Goal: Information Seeking & Learning: Learn about a topic

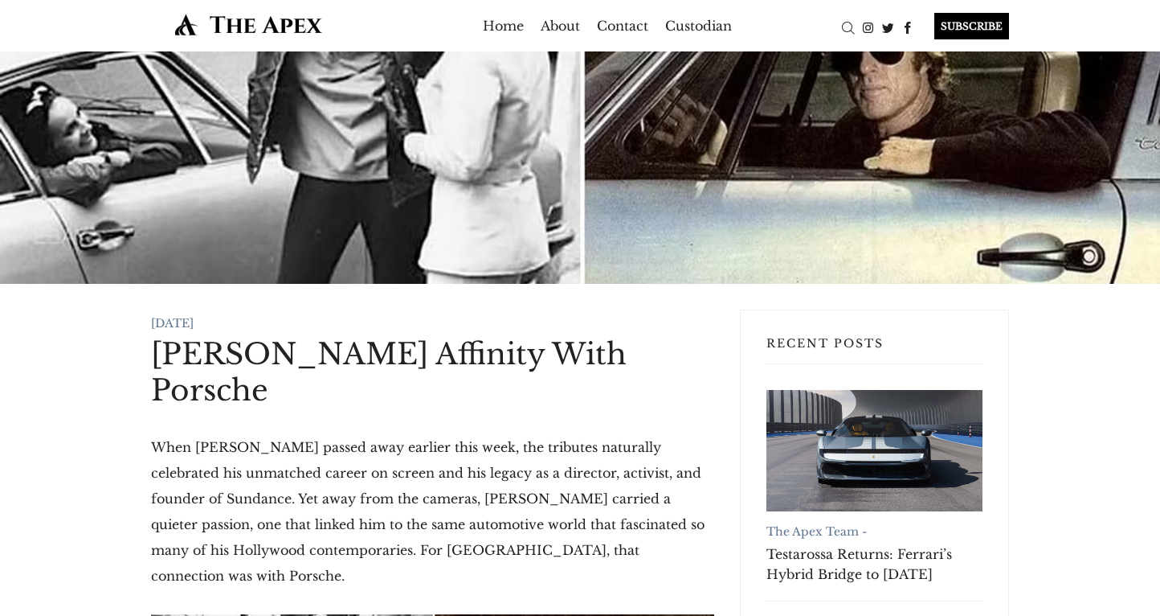
click at [239, 20] on img at bounding box center [248, 24] width 195 height 23
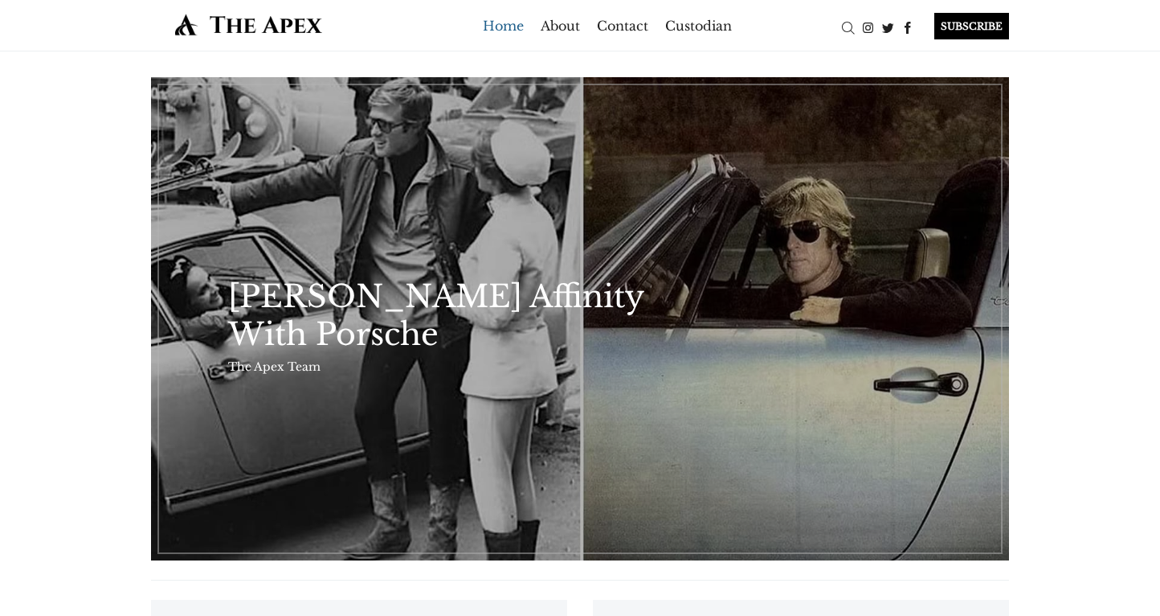
click at [508, 25] on link "Home" at bounding box center [503, 26] width 41 height 26
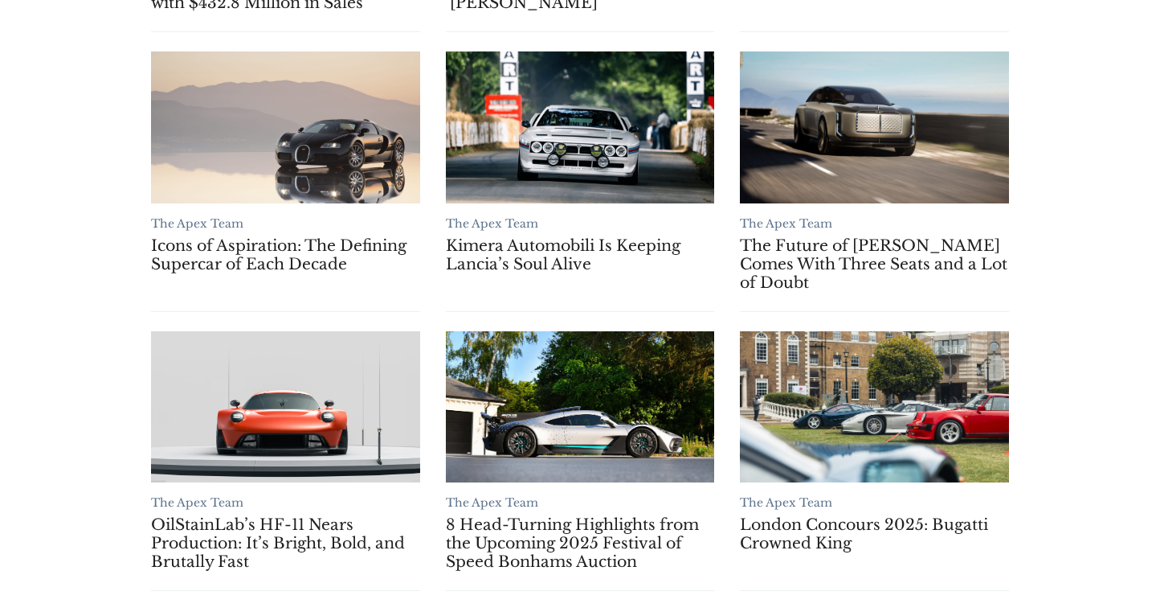
scroll to position [1176, 0]
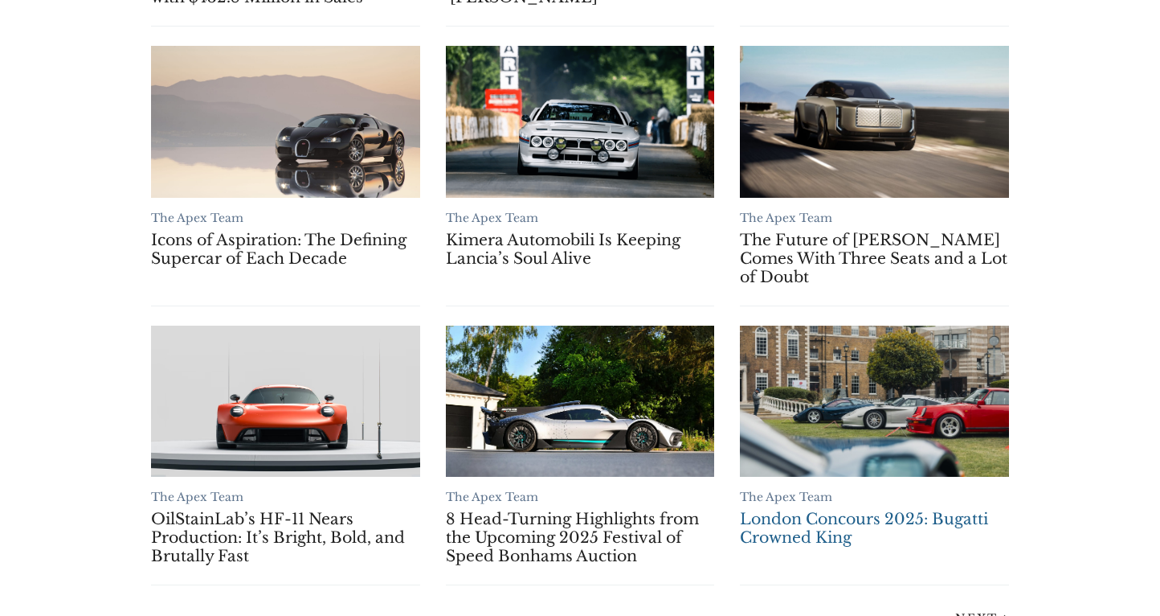
click at [847, 517] on link "London Concours 2025: Bugatti Crowned King" at bounding box center [874, 527] width 269 height 37
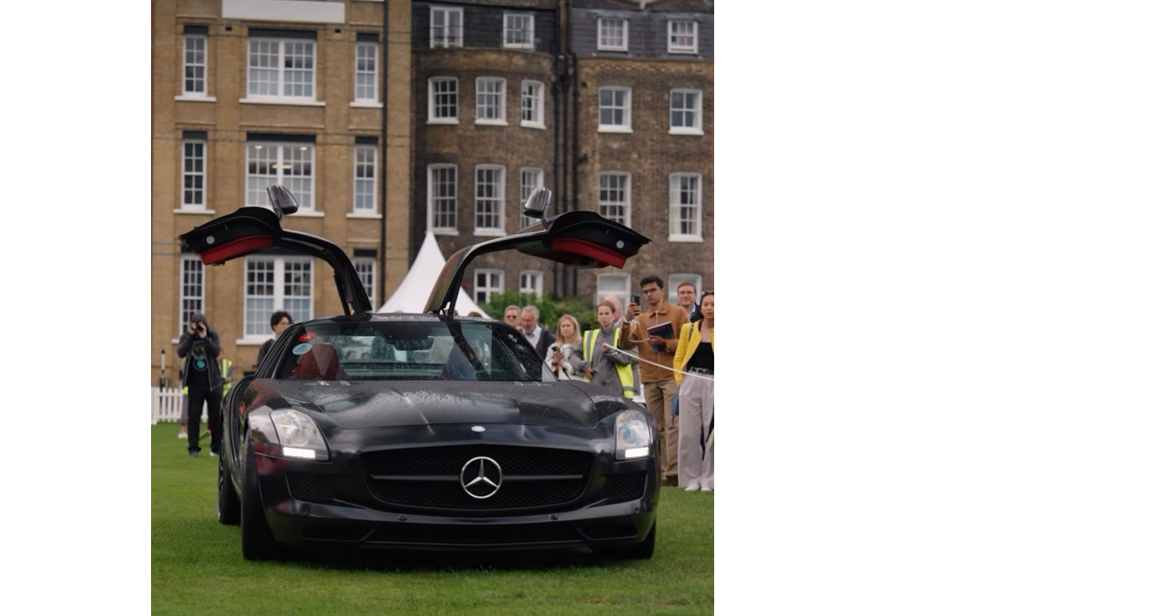
scroll to position [6761, 0]
